Goal: Navigation & Orientation: Find specific page/section

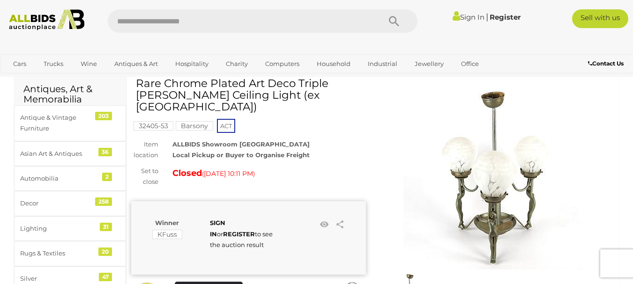
scroll to position [34, 0]
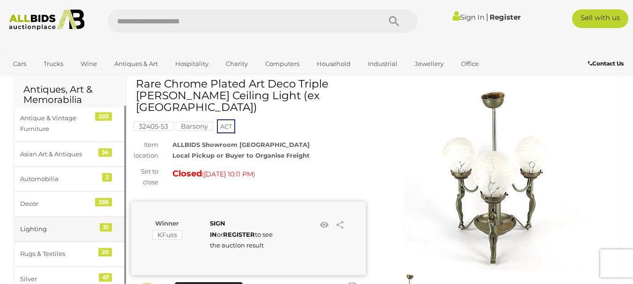
click at [107, 227] on div "31" at bounding box center [106, 227] width 12 height 8
